Goal: Information Seeking & Learning: Learn about a topic

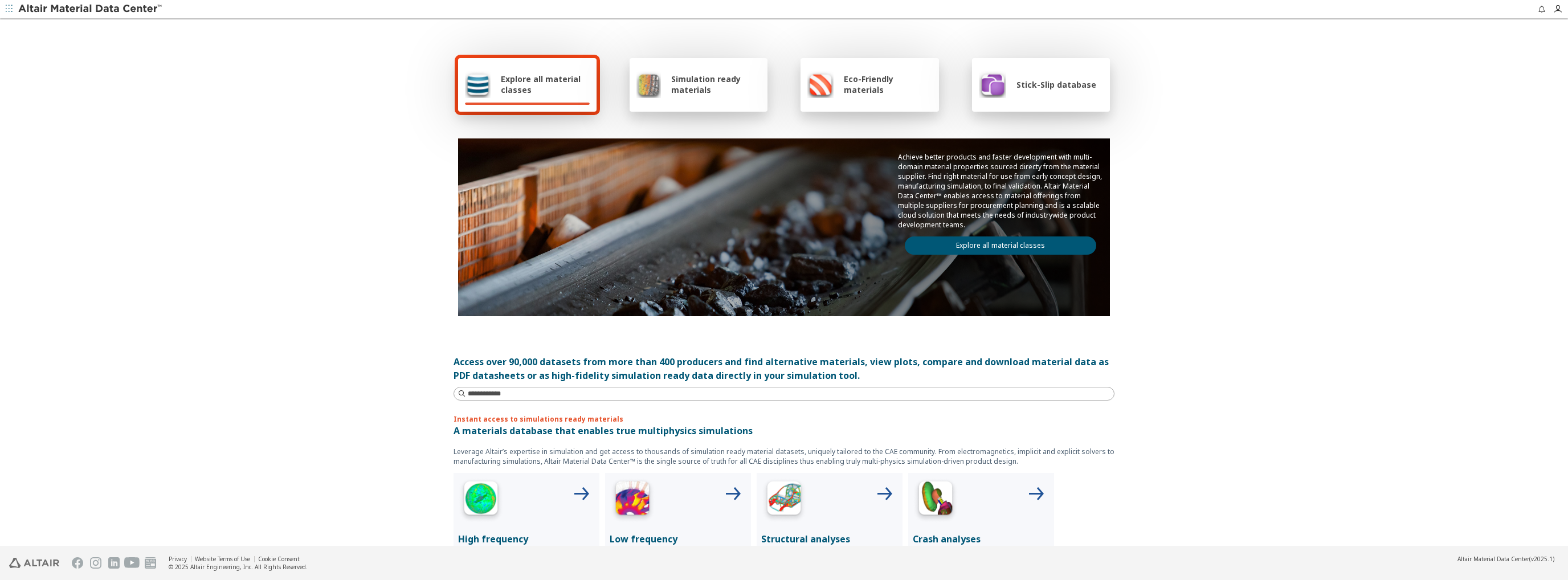
click at [543, 85] on span "Explore all material classes" at bounding box center [545, 84] width 89 height 21
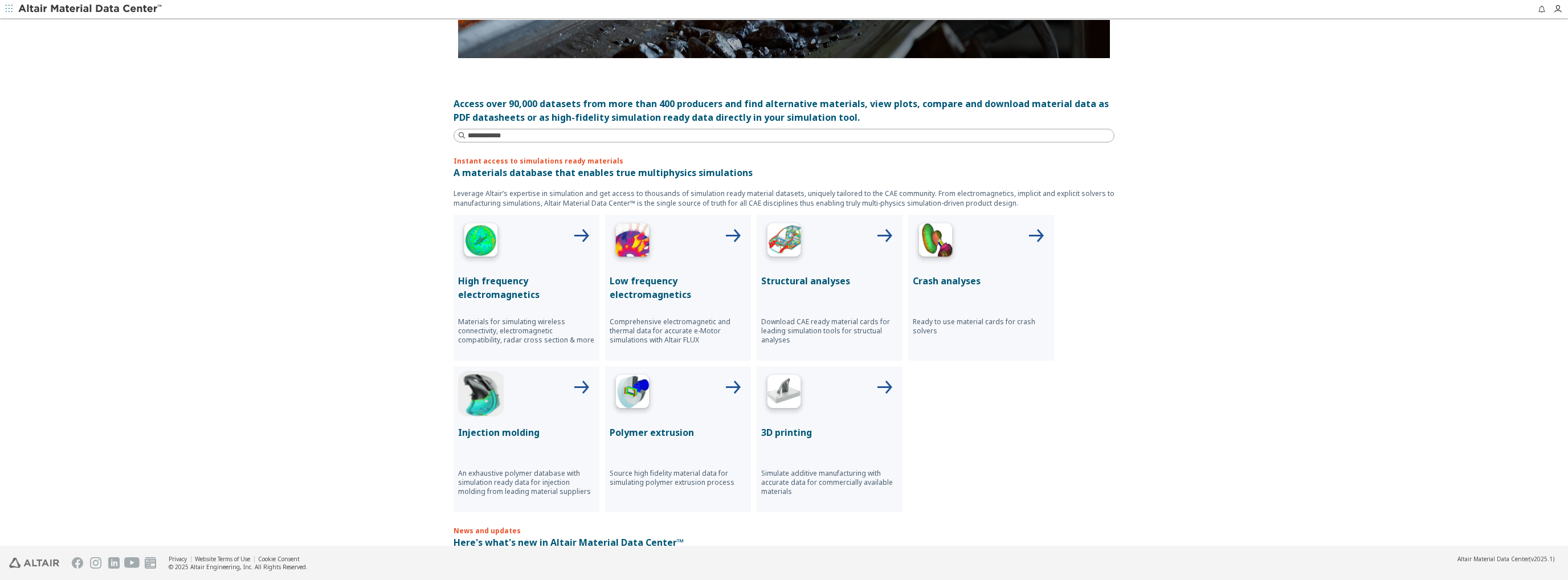
scroll to position [285, 0]
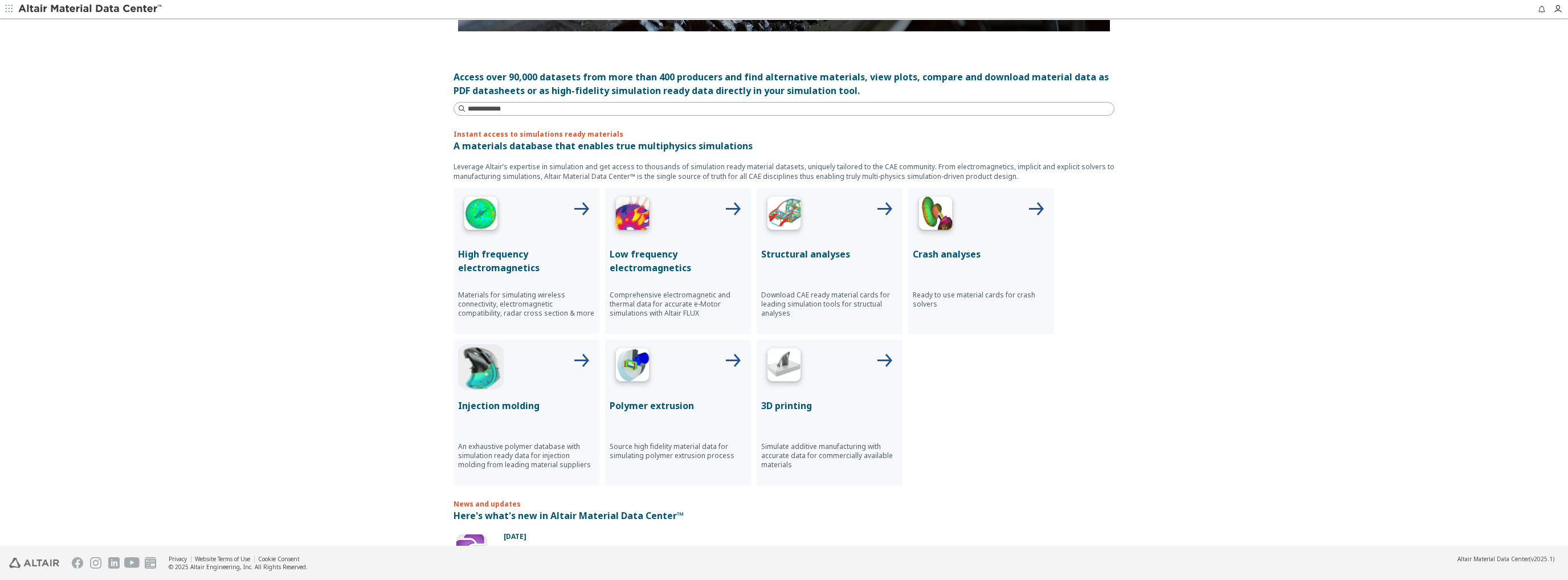
click at [808, 234] on div at bounding box center [830, 215] width 137 height 46
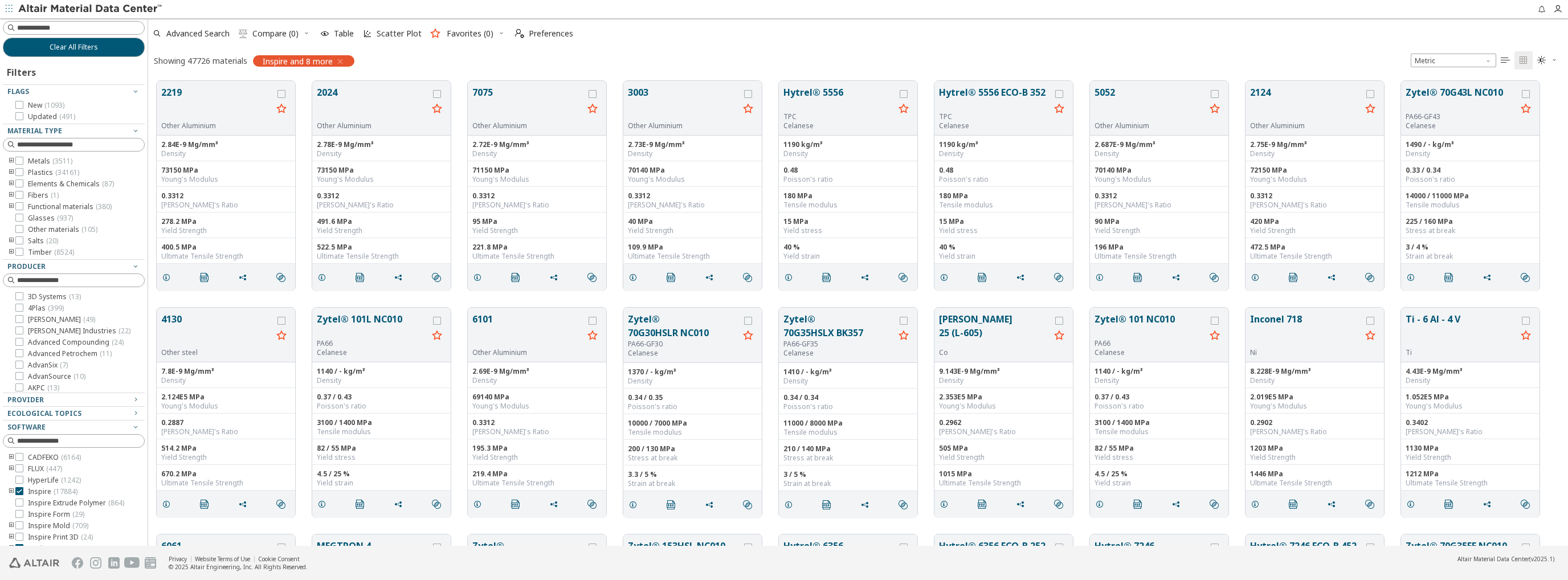
scroll to position [465, 1410]
click at [103, 27] on input at bounding box center [75, 27] width 139 height 13
type input "****"
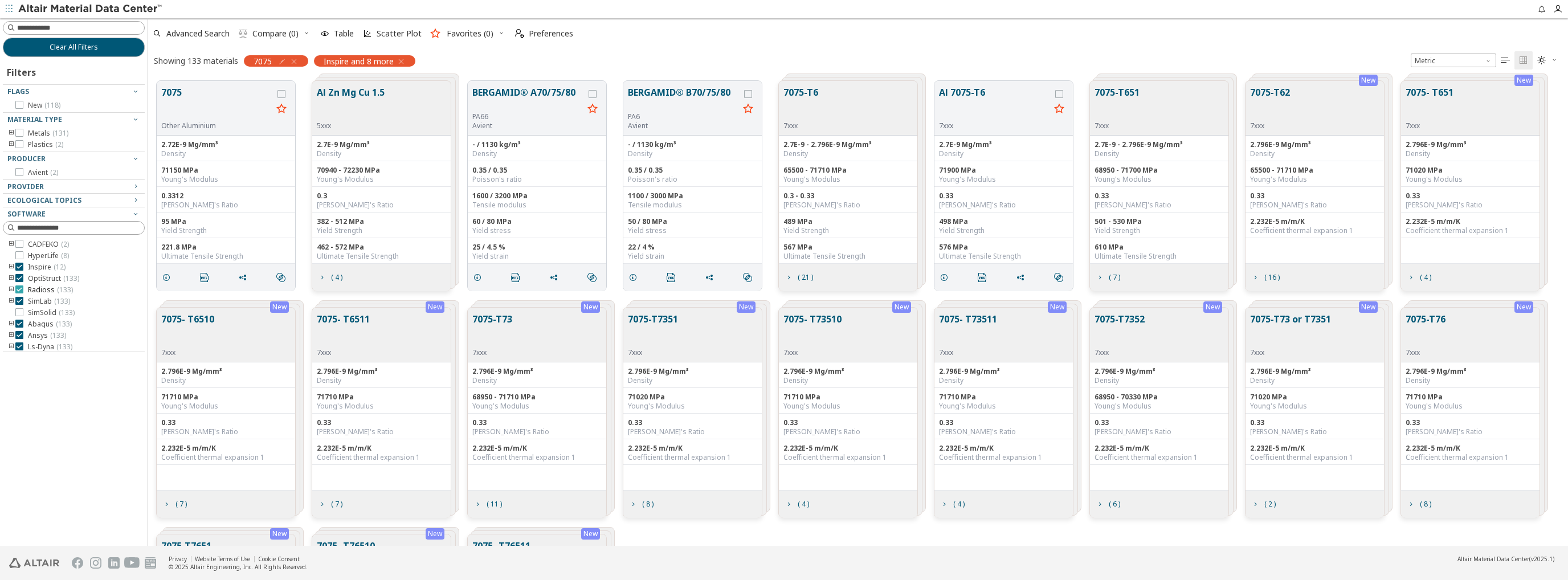
click at [18, 288] on icon at bounding box center [19, 290] width 8 height 8
click at [21, 290] on icon at bounding box center [19, 290] width 8 height 8
click at [20, 135] on icon at bounding box center [19, 133] width 8 height 8
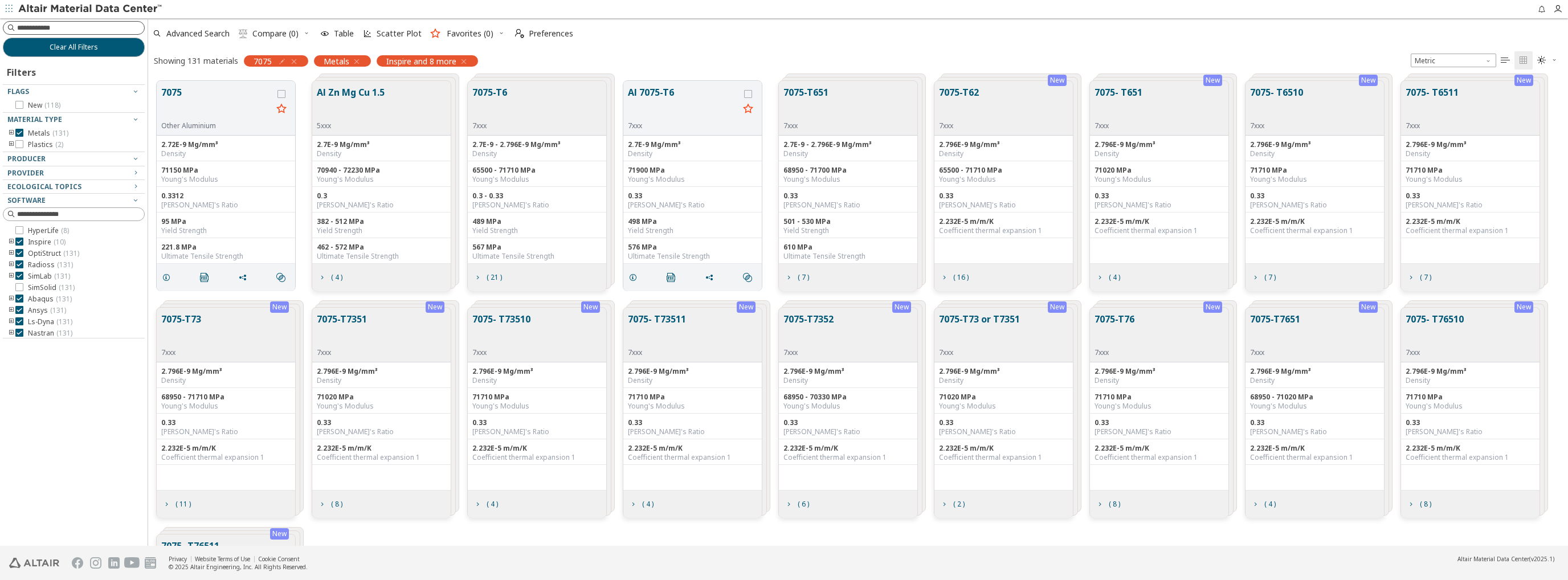
click at [112, 30] on input at bounding box center [80, 27] width 127 height 11
type input "**********"
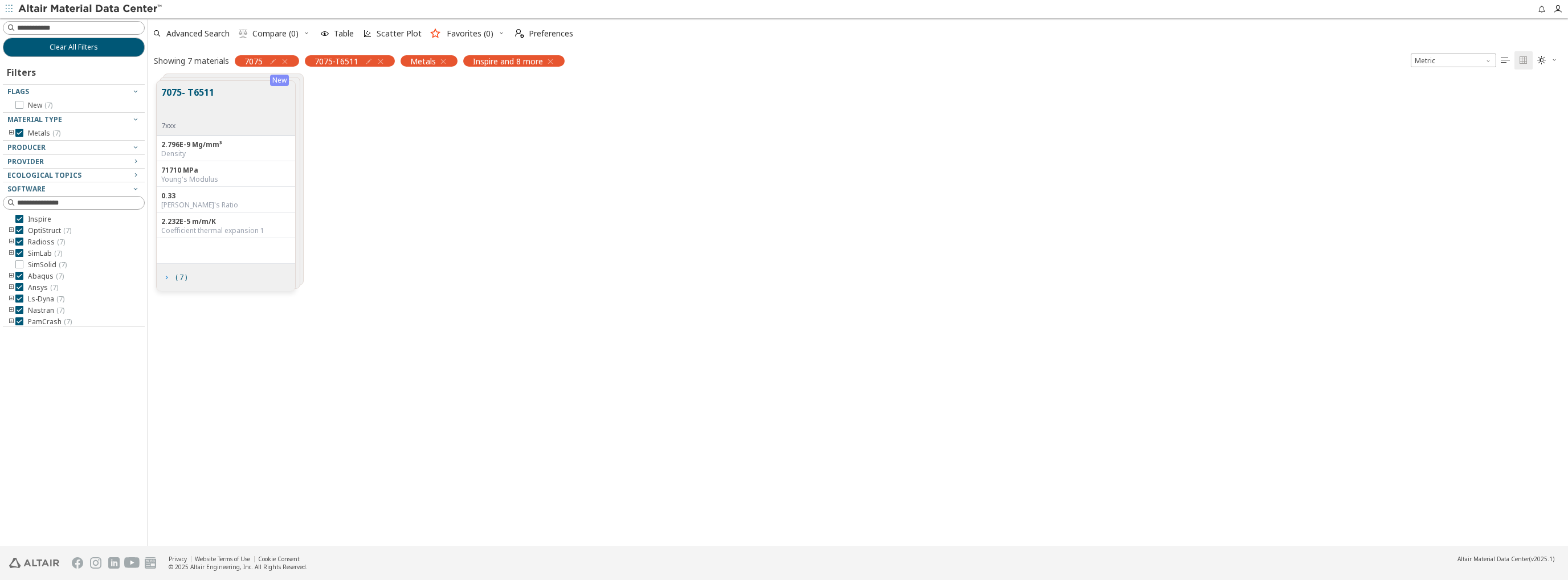
click at [168, 276] on icon "grid" at bounding box center [166, 278] width 9 height 9
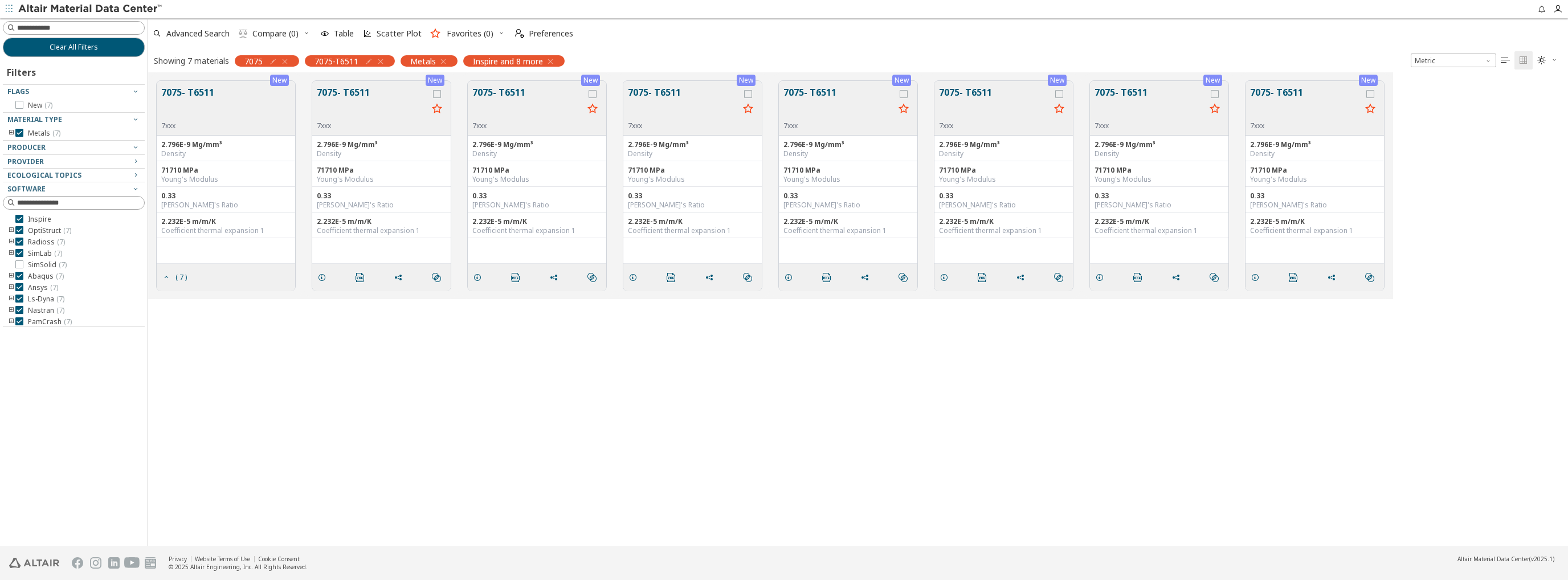
scroll to position [2, 0]
click at [11, 238] on icon "toogle group" at bounding box center [11, 240] width 8 height 9
click at [35, 263] on icon at bounding box center [36, 262] width 8 height 8
click at [351, 99] on button "7075- T6511" at bounding box center [373, 103] width 111 height 36
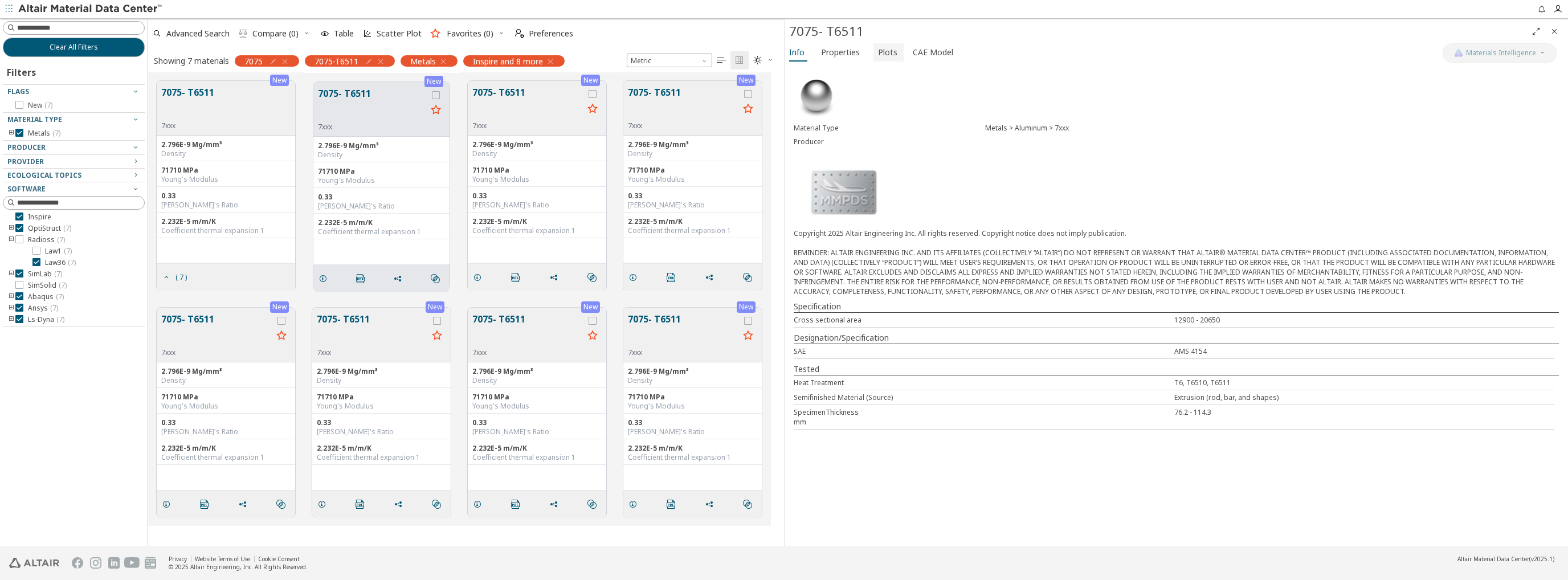
click at [884, 53] on span "Plots" at bounding box center [888, 52] width 19 height 18
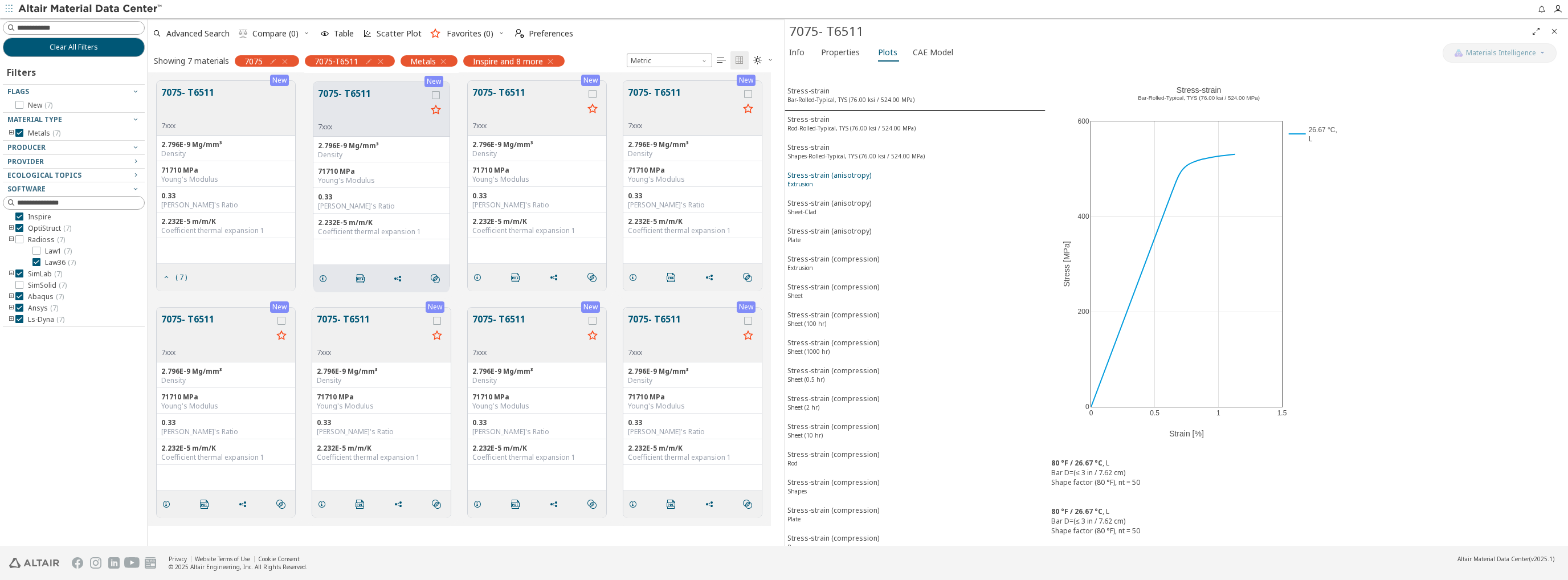
click at [838, 172] on div "Stress-strain (anisotropy) Extrusion" at bounding box center [829, 180] width 84 height 21
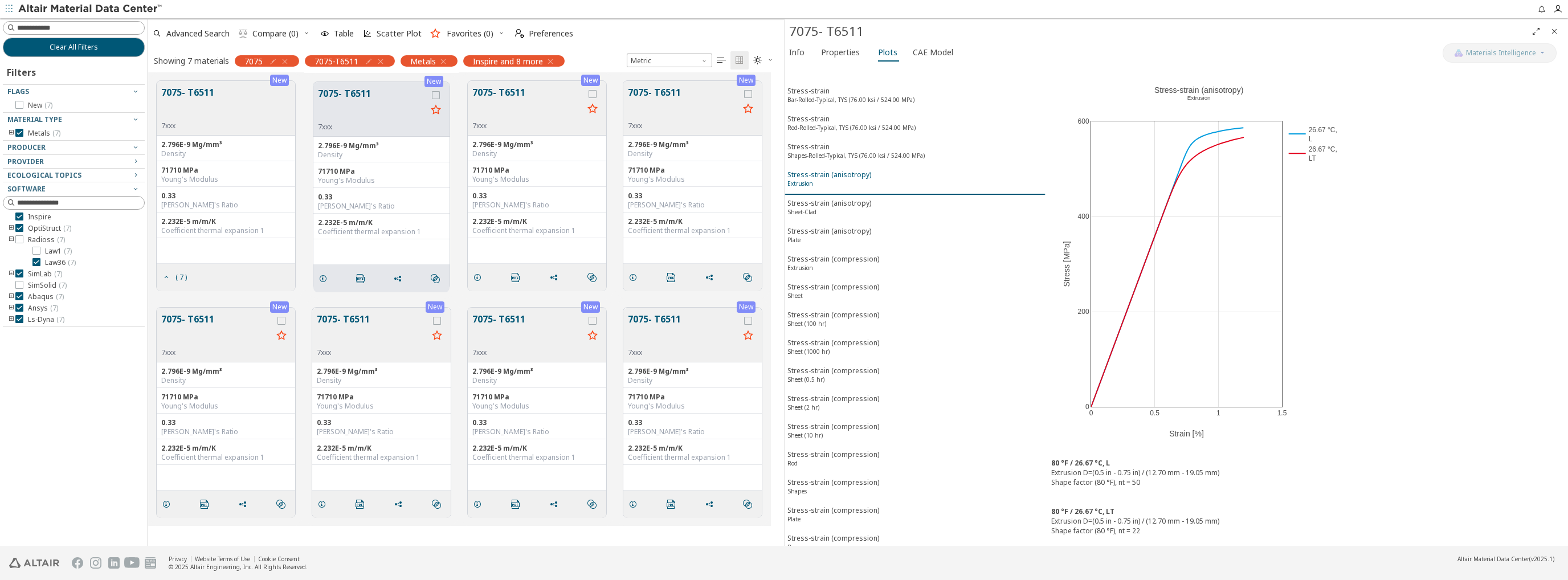
click at [838, 172] on div "Stress-strain (anisotropy) Extrusion" at bounding box center [829, 180] width 84 height 21
click at [928, 53] on span "CAE Model" at bounding box center [933, 52] width 40 height 18
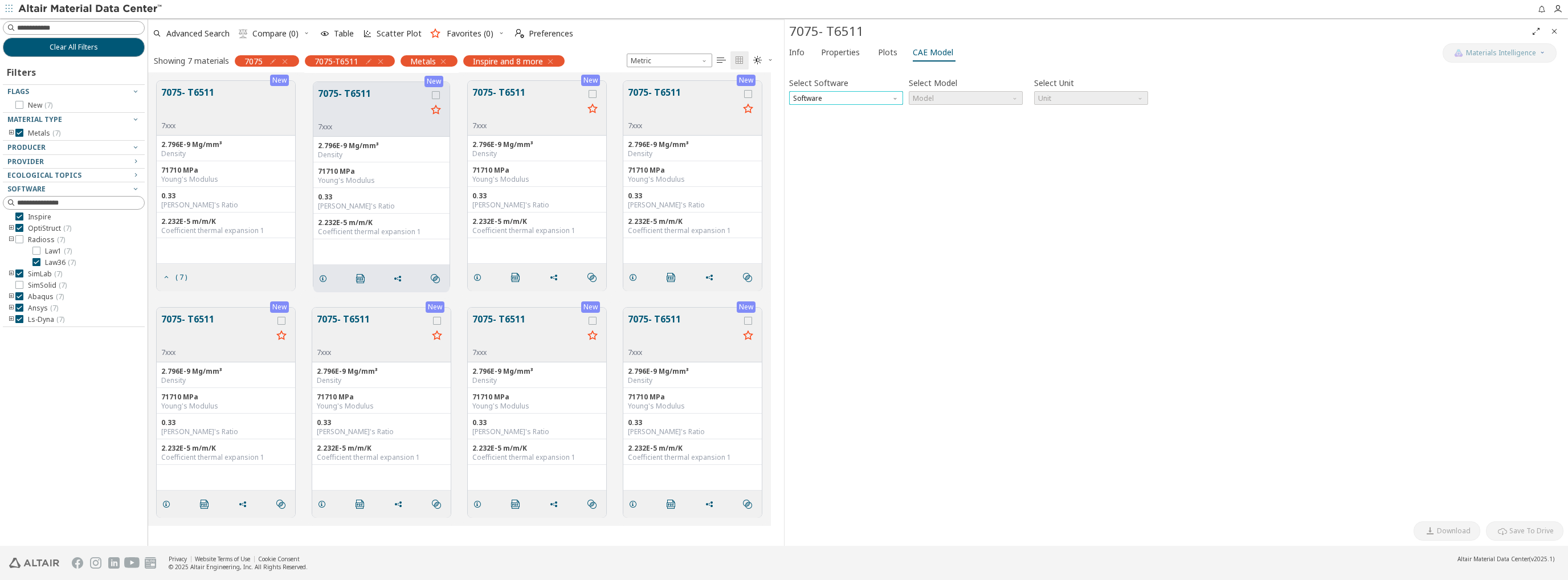
click at [895, 101] on span "Software" at bounding box center [846, 98] width 114 height 13
click at [832, 128] on span "Radioss" at bounding box center [846, 126] width 105 height 8
click at [1014, 103] on span "Model" at bounding box center [966, 98] width 114 height 13
click at [995, 121] on button "Law36" at bounding box center [966, 125] width 114 height 13
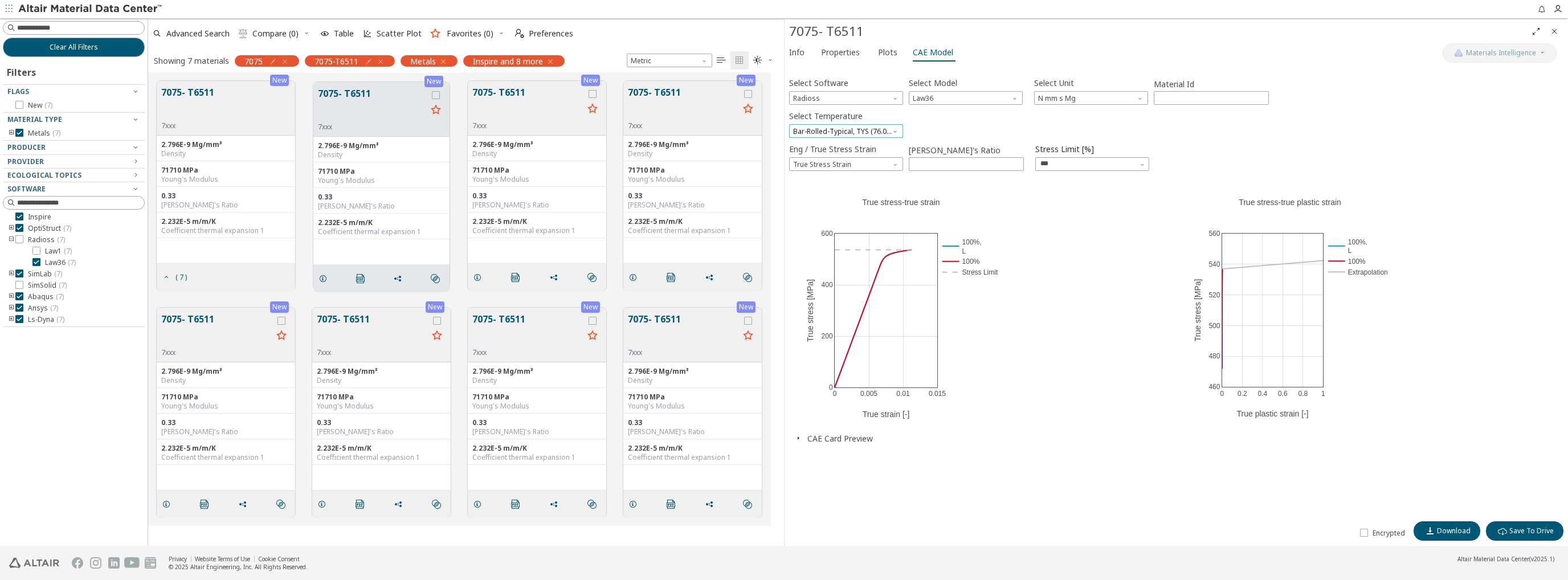
click at [896, 134] on span "Bar-Rolled-Typical, TYS (76.00 ksi / 524.00 MPa) 26.67 °C L" at bounding box center [846, 131] width 114 height 13
click at [896, 162] on span "Eng / True Stress Strain" at bounding box center [896, 162] width 9 height 9
click at [862, 193] on span "True Stress Strain" at bounding box center [846, 192] width 105 height 8
click at [1143, 166] on icon "button" at bounding box center [1142, 165] width 7 height 7
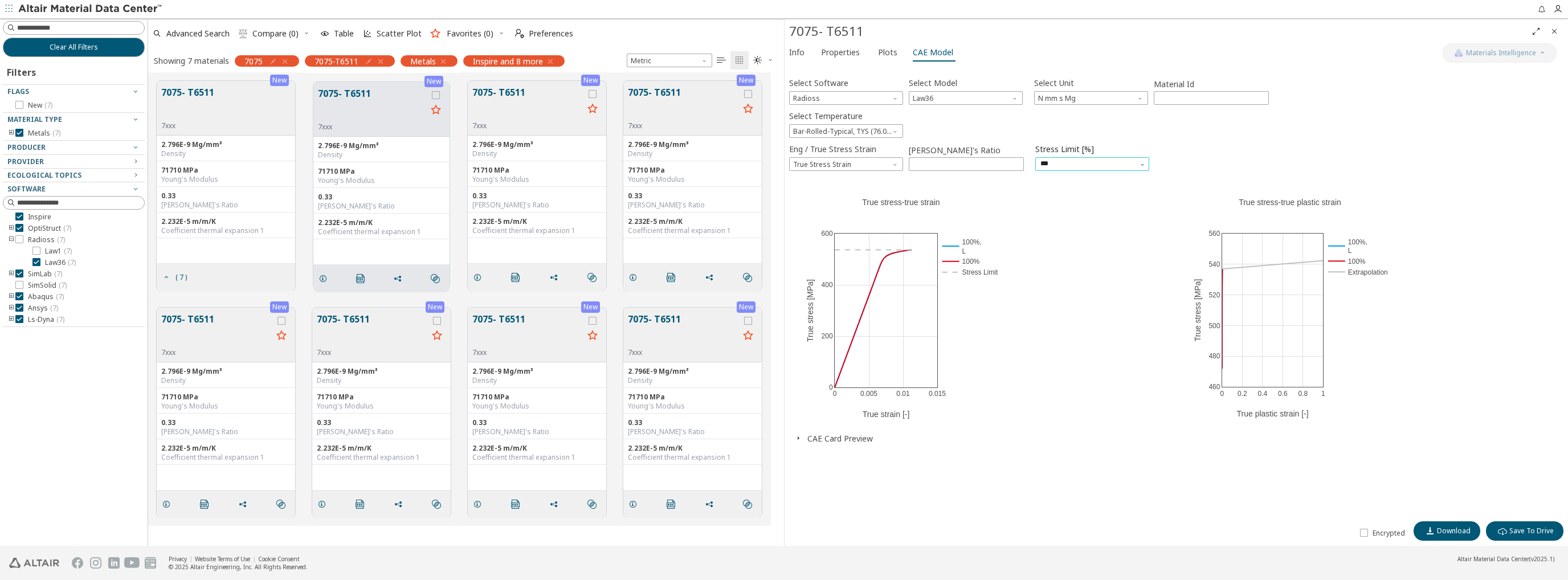
click at [1143, 166] on icon "button" at bounding box center [1142, 165] width 7 height 7
click at [890, 131] on span "Bar-Rolled-Typical, TYS (76.00 ksi / 524.00 MPa) 26.67 °C L" at bounding box center [846, 131] width 114 height 13
click at [883, 48] on span "Plots" at bounding box center [888, 52] width 19 height 18
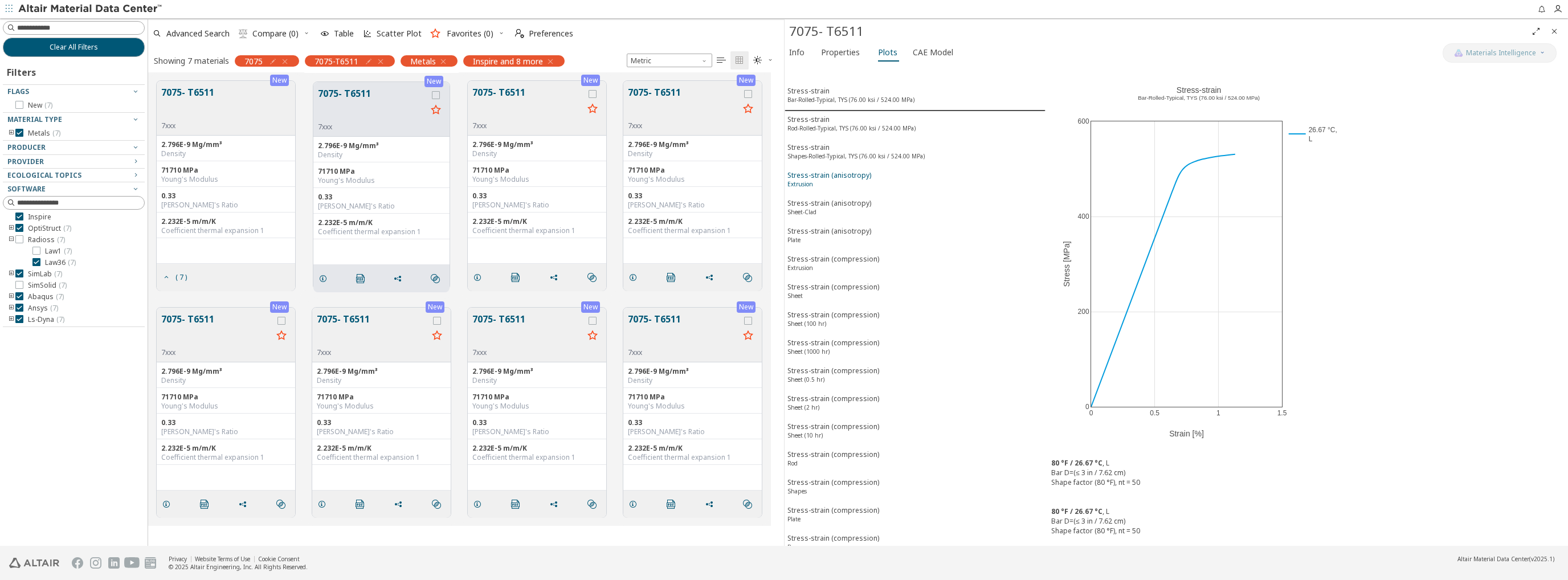
click at [844, 175] on div "Stress-strain (anisotropy) Extrusion" at bounding box center [829, 180] width 84 height 21
click at [847, 53] on span "Properties" at bounding box center [841, 52] width 39 height 18
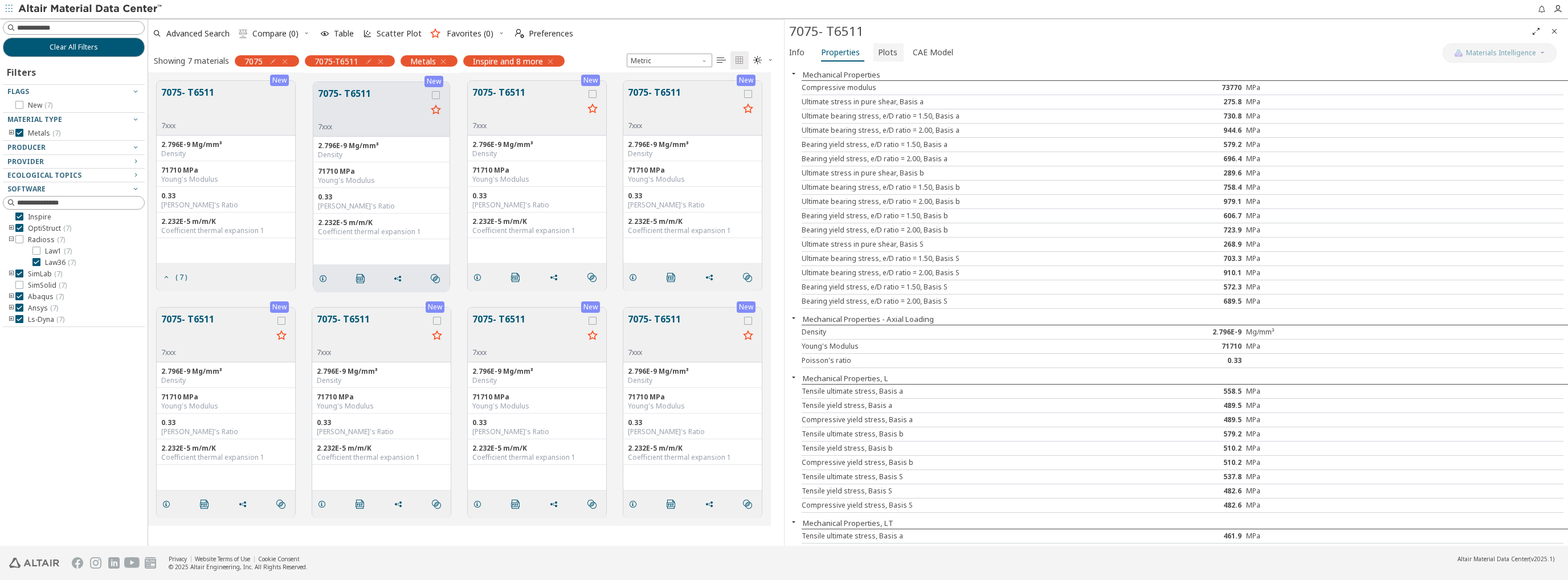
click at [878, 53] on span "Plots" at bounding box center [888, 52] width 19 height 18
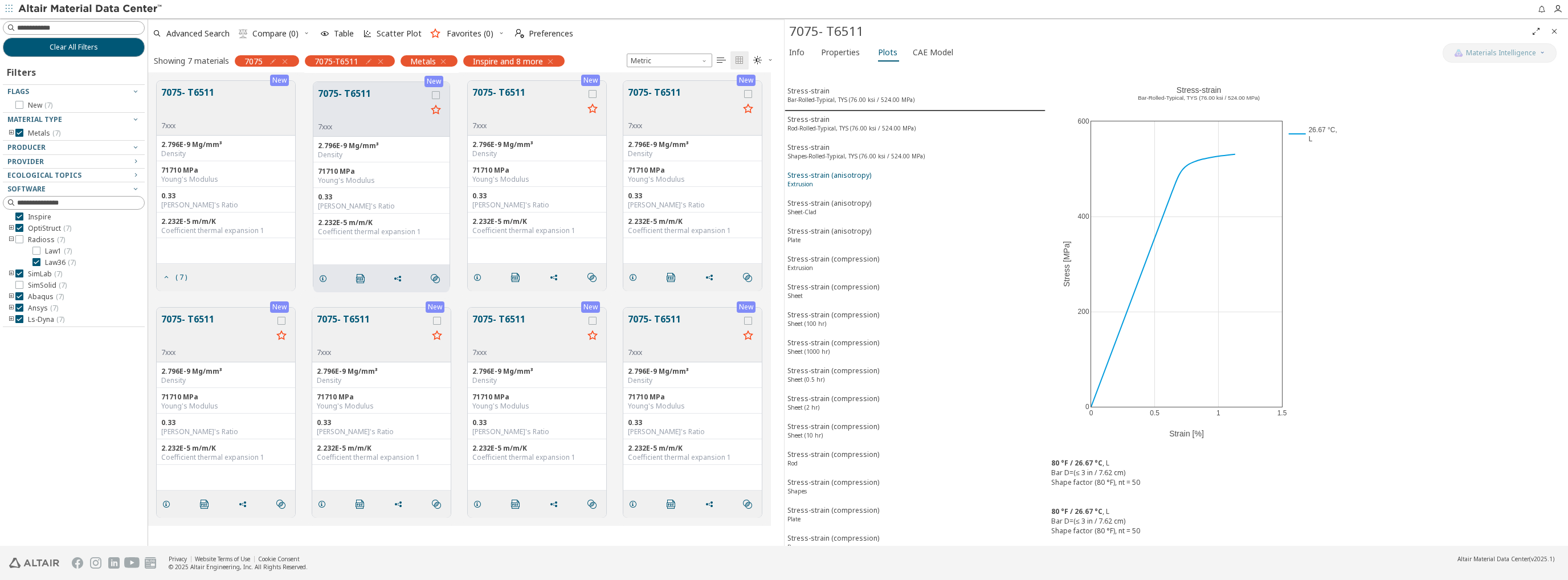
click at [853, 170] on div "Stress-strain (anisotropy) Extrusion" at bounding box center [829, 180] width 84 height 21
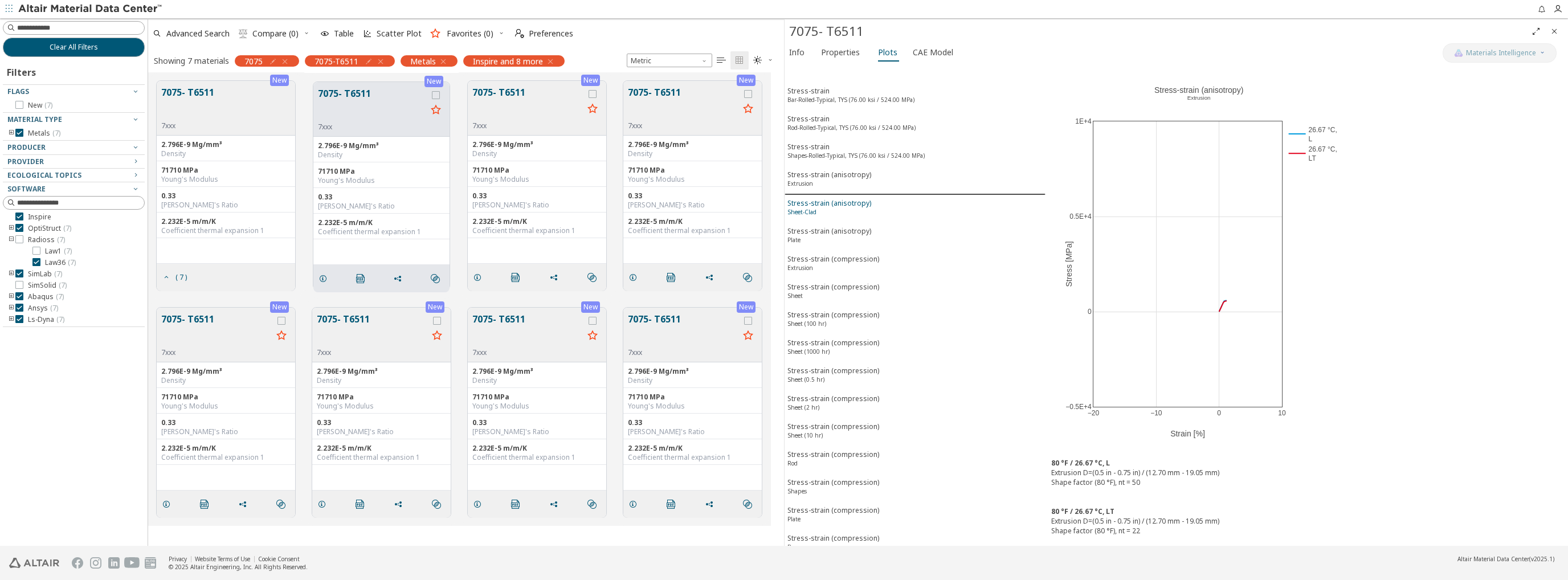
click at [855, 199] on div "Stress-strain (anisotropy) Sheet-Clad" at bounding box center [829, 209] width 84 height 21
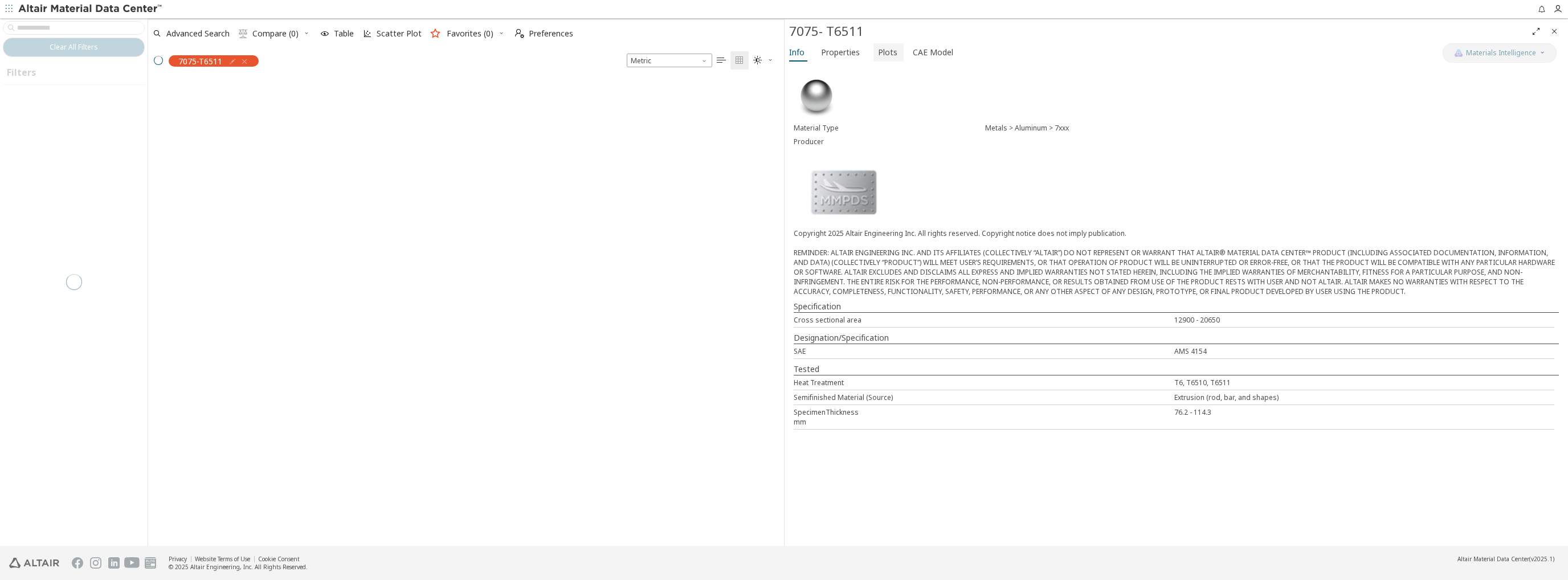
scroll to position [465, 627]
click at [884, 51] on span "Plots" at bounding box center [888, 52] width 19 height 18
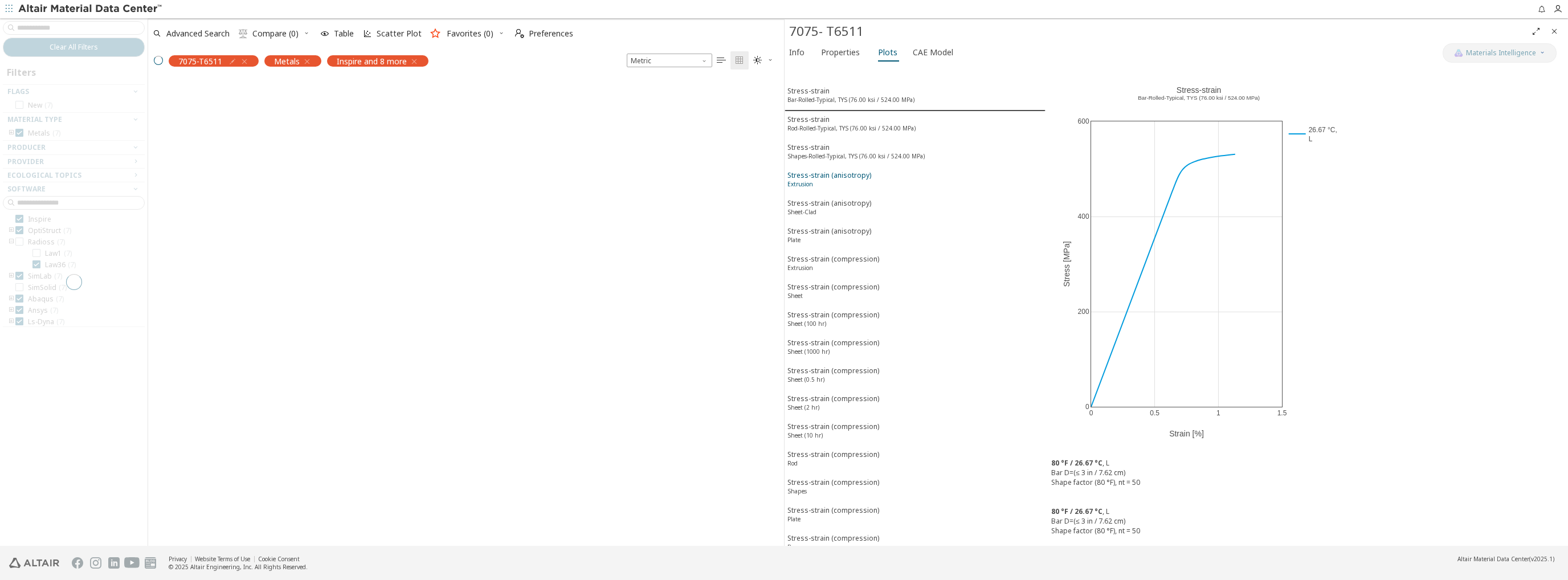
click at [830, 170] on div "Stress-strain (anisotropy) Extrusion" at bounding box center [829, 180] width 84 height 21
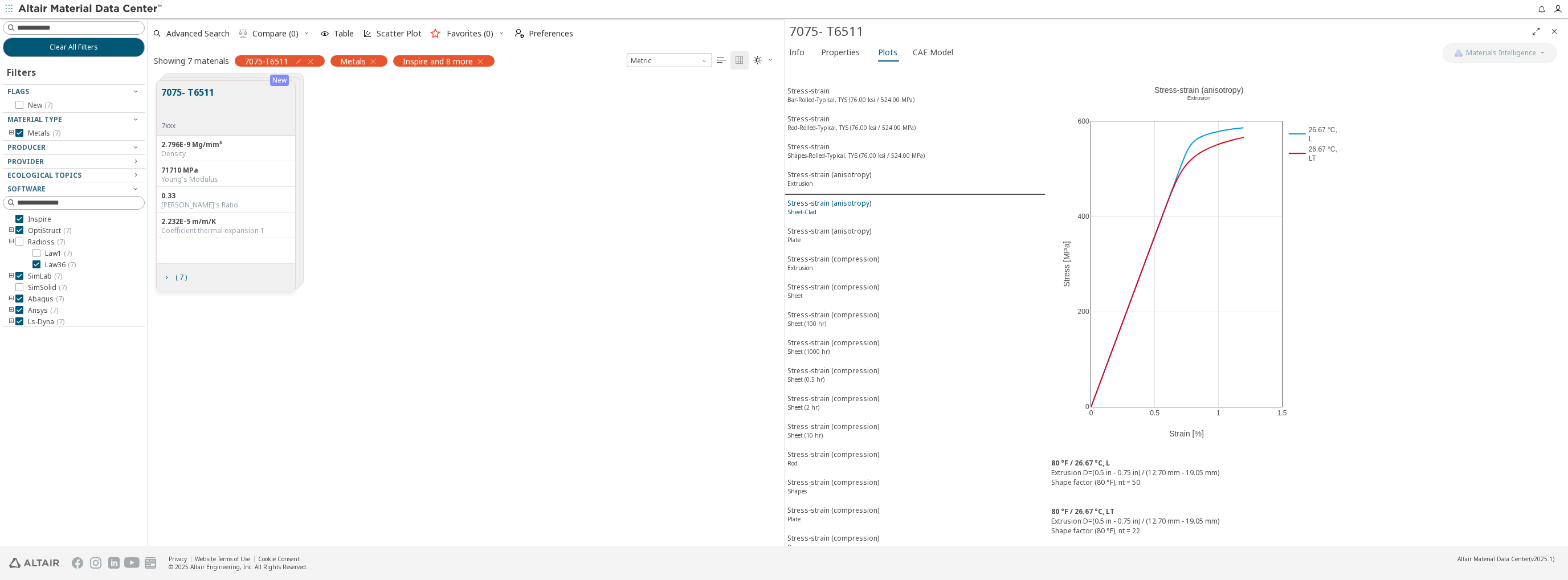
click at [841, 198] on div "Stress-strain (anisotropy) Sheet-Clad" at bounding box center [829, 209] width 84 height 21
click at [841, 173] on div "Stress-strain (anisotropy) Extrusion" at bounding box center [829, 180] width 84 height 21
